Goal: Transaction & Acquisition: Purchase product/service

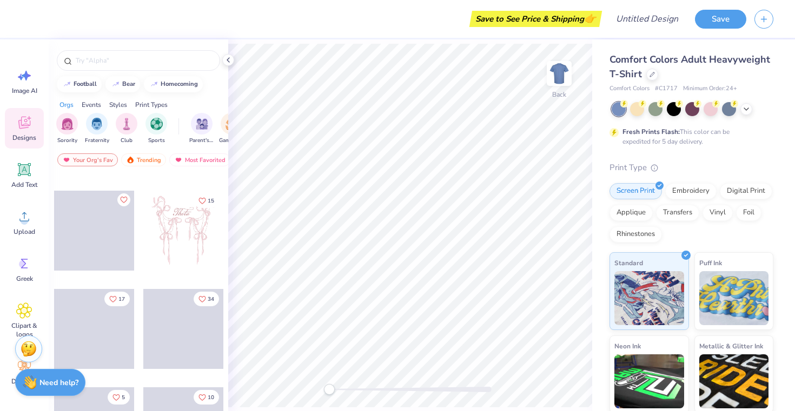
scroll to position [95, 0]
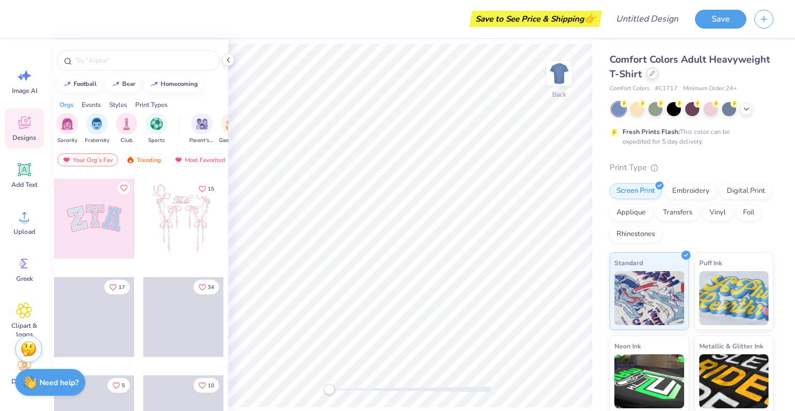
click at [650, 75] on icon at bounding box center [652, 73] width 4 height 4
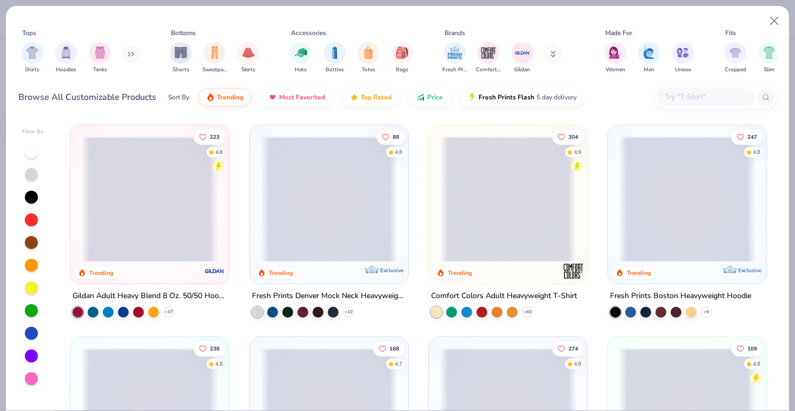
click at [128, 56] on button at bounding box center [131, 54] width 16 height 16
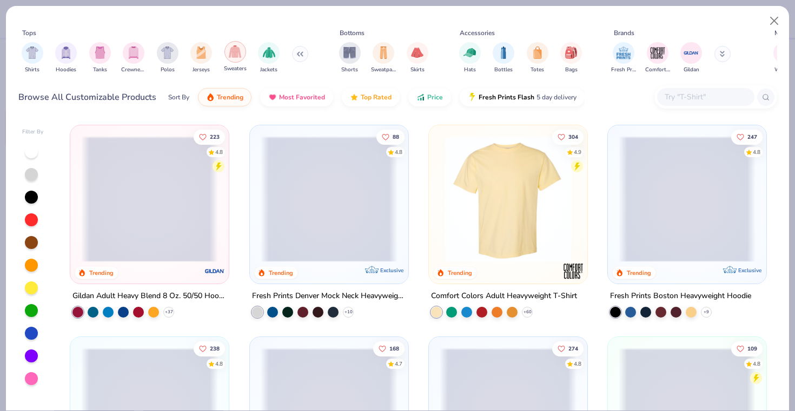
click at [241, 50] on img "filter for Sweaters" at bounding box center [235, 51] width 12 height 12
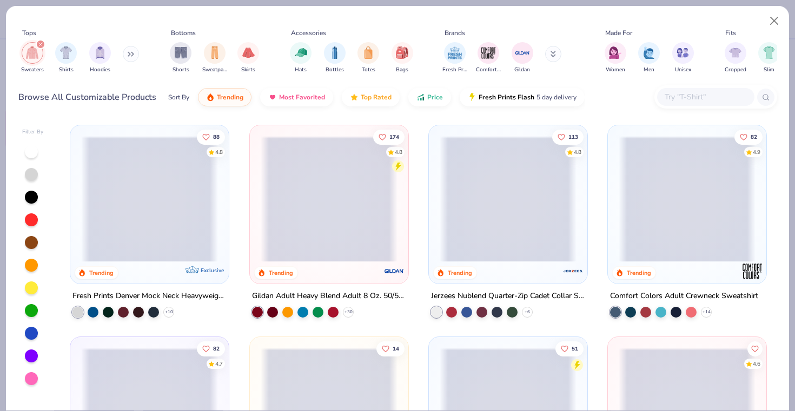
click at [132, 59] on button at bounding box center [131, 54] width 16 height 16
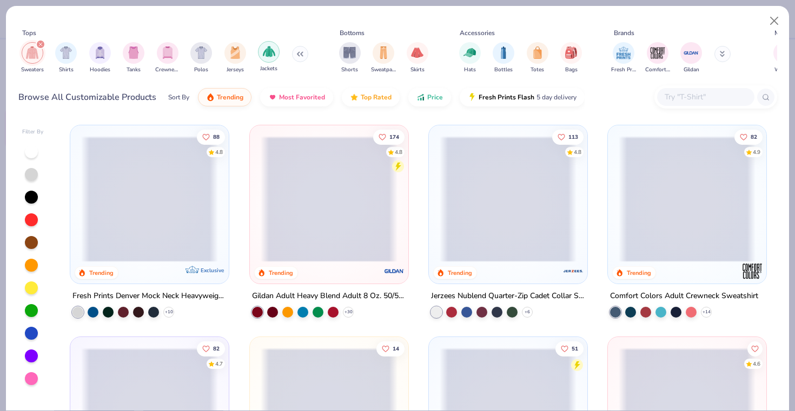
click at [273, 53] on img "filter for Jackets" at bounding box center [269, 51] width 12 height 12
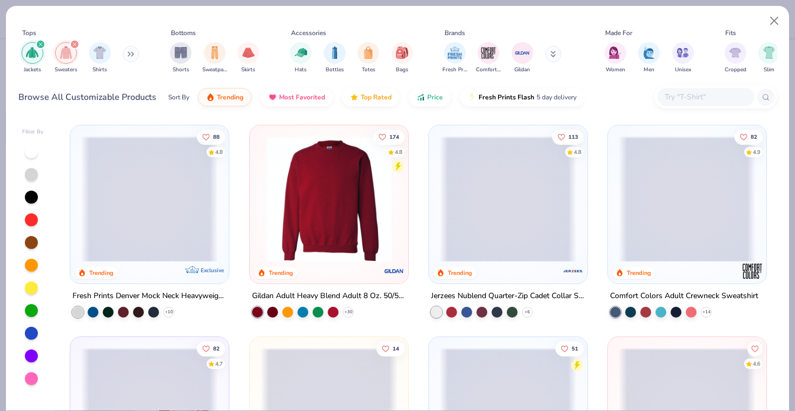
click at [133, 56] on icon at bounding box center [131, 53] width 6 height 5
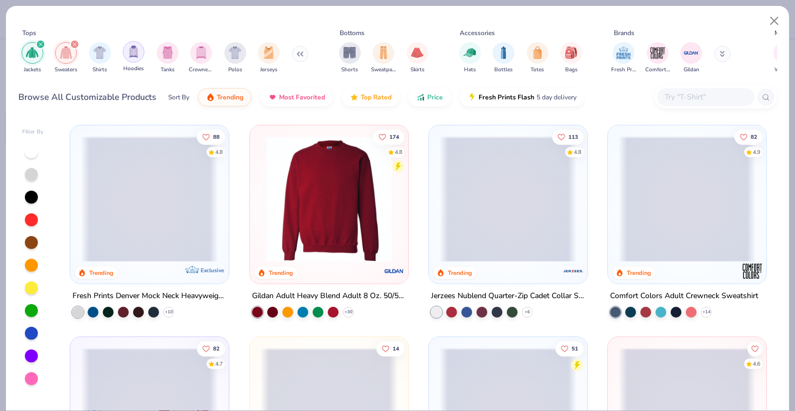
click at [136, 58] on div "filter for Hoodies" at bounding box center [134, 52] width 22 height 22
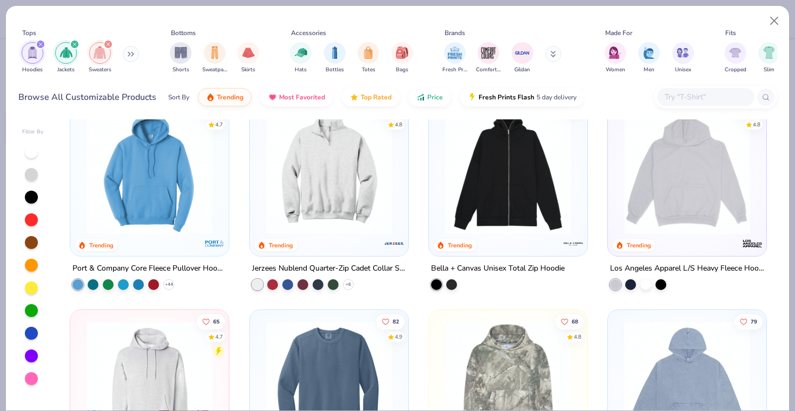
scroll to position [240, 0]
click at [348, 283] on icon at bounding box center [348, 284] width 9 height 9
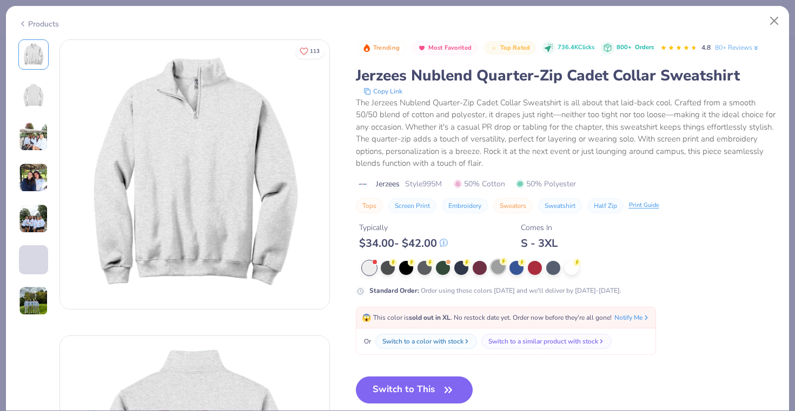
click at [493, 273] on div at bounding box center [498, 267] width 14 height 14
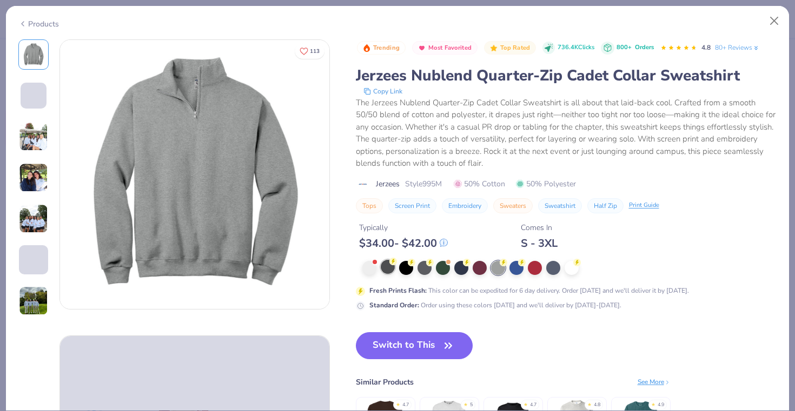
click at [389, 268] on div at bounding box center [388, 267] width 14 height 14
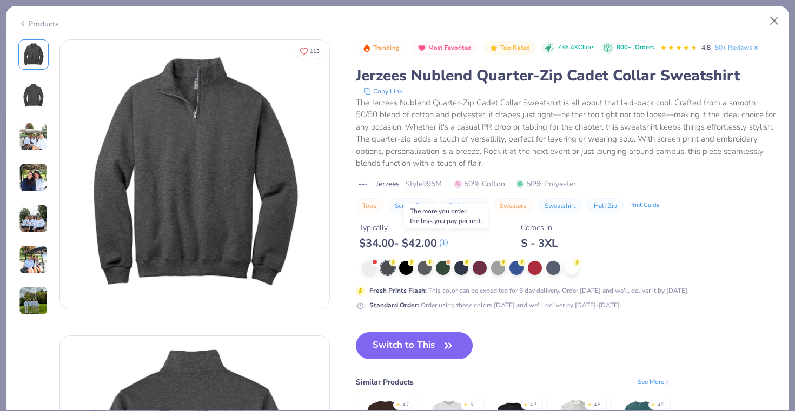
click at [443, 245] on icon at bounding box center [443, 243] width 1 height 3
click at [776, 23] on button "Close" at bounding box center [774, 21] width 21 height 21
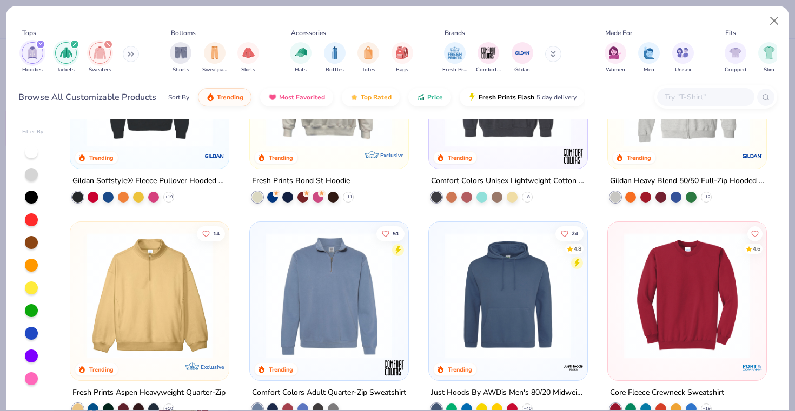
scroll to position [753, 0]
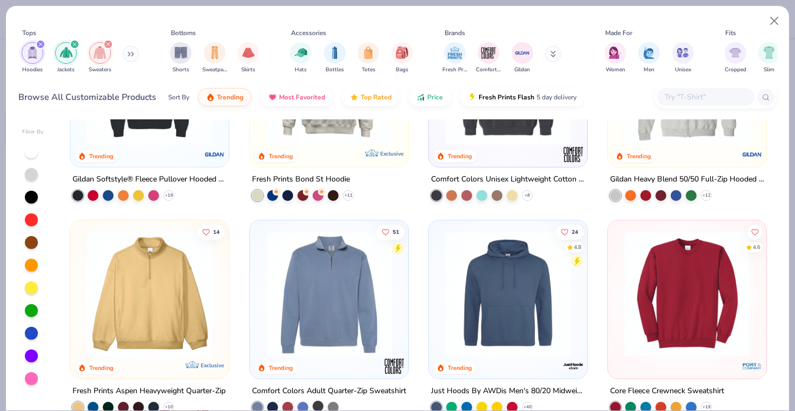
click at [316, 404] on div at bounding box center [317, 406] width 11 height 11
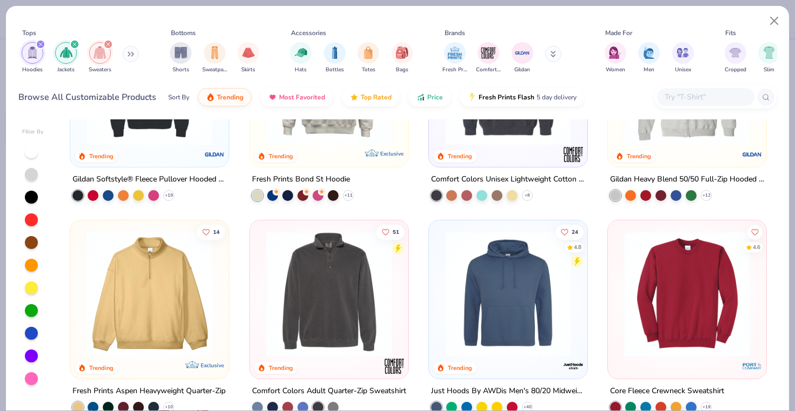
click at [260, 315] on img at bounding box center [191, 294] width 137 height 126
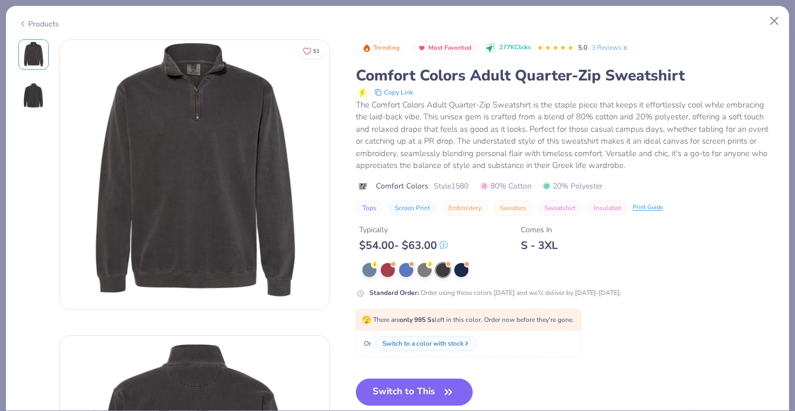
click at [24, 19] on icon at bounding box center [22, 23] width 9 height 13
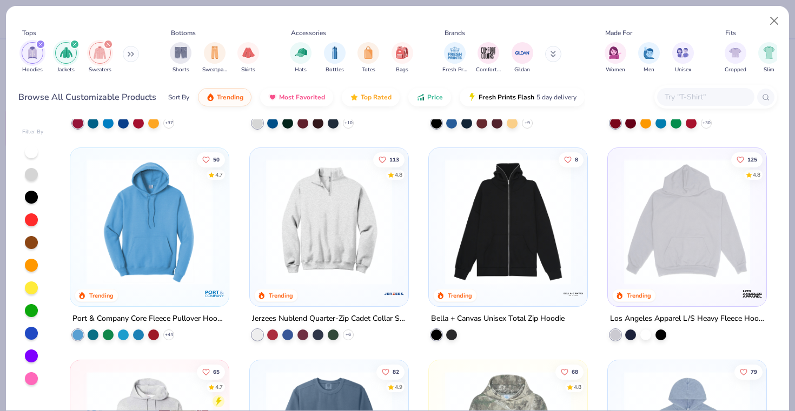
scroll to position [129, 0]
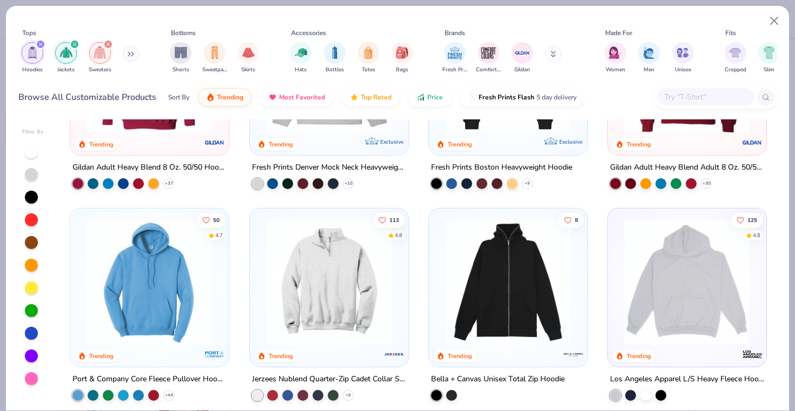
click at [316, 318] on img at bounding box center [329, 282] width 137 height 126
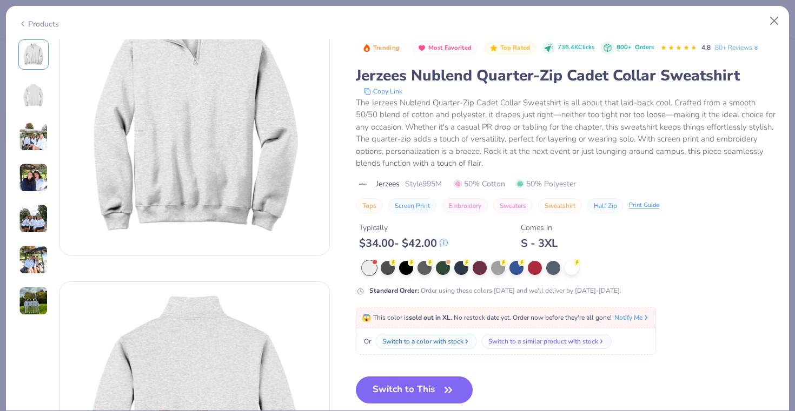
scroll to position [55, 0]
click at [401, 396] on button "Switch to This" at bounding box center [414, 390] width 117 height 27
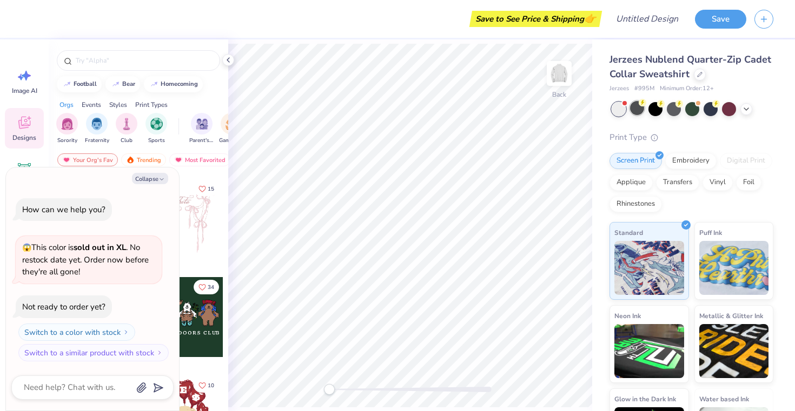
click at [640, 104] on circle at bounding box center [642, 103] width 8 height 8
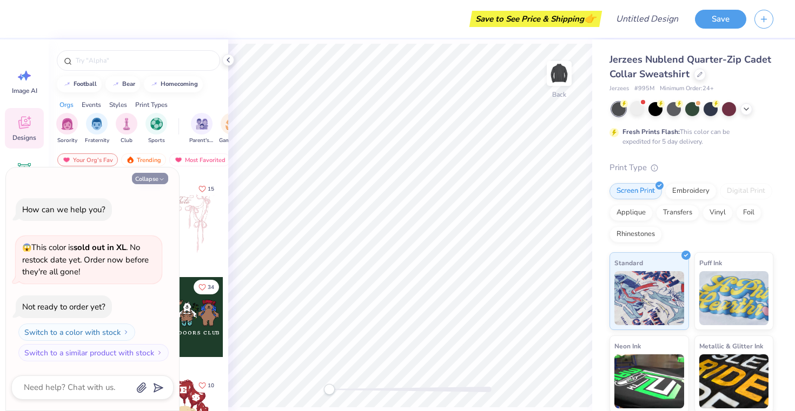
click at [158, 181] on icon "button" at bounding box center [161, 179] width 6 height 6
type textarea "x"
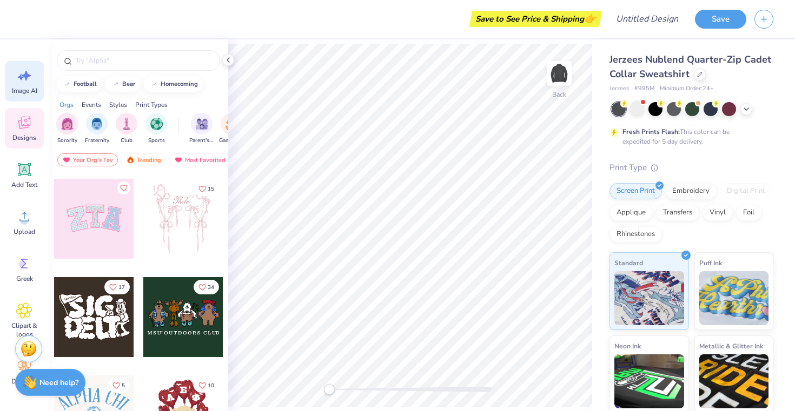
click at [21, 82] on icon at bounding box center [24, 76] width 16 height 16
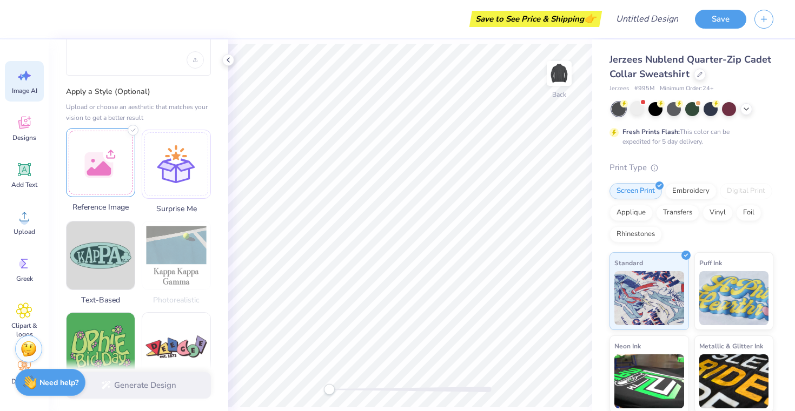
scroll to position [81, 0]
click at [118, 181] on div at bounding box center [100, 163] width 69 height 69
